Goal: Transaction & Acquisition: Purchase product/service

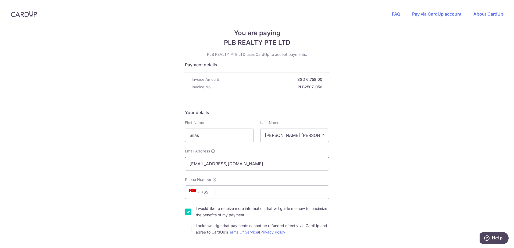
scroll to position [54, 0]
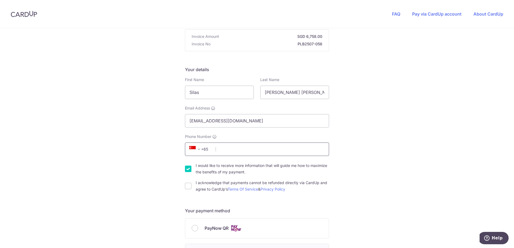
click at [234, 150] on input "Phone Number" at bounding box center [257, 149] width 144 height 13
type input "92376130"
select select "65"
type input "448873"
type input "18 Siglap Link"
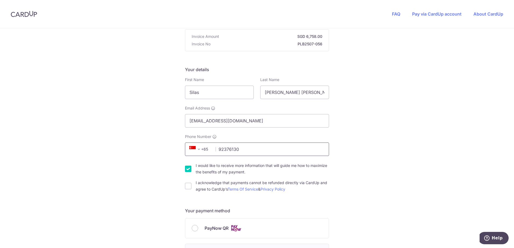
scroll to position [294, 0]
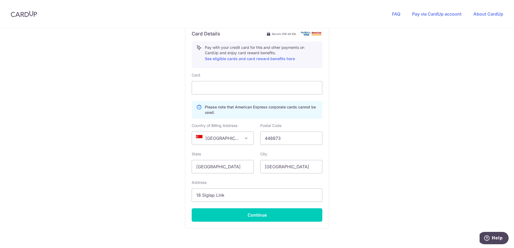
click at [383, 162] on div "You are paying PLB REALTY PTE LTD PLB REALTY PTE LTD uses CardUp to accept paym…" at bounding box center [257, 8] width 514 height 546
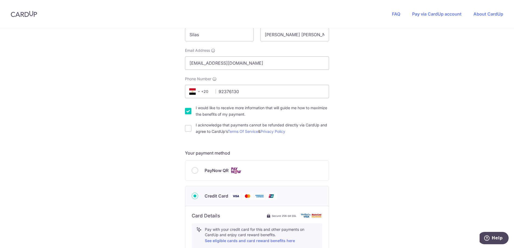
scroll to position [134, 0]
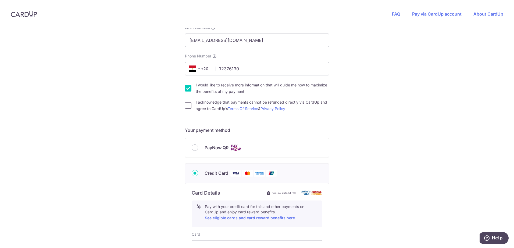
click at [189, 107] on div "I acknowledge that payments cannot be refunded directly via CardUp and agree to…" at bounding box center [257, 105] width 144 height 13
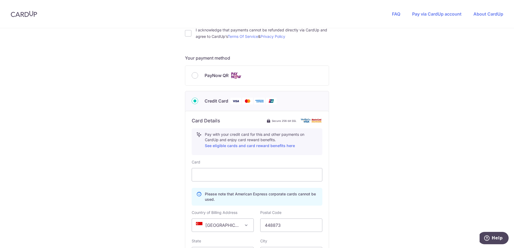
scroll to position [215, 0]
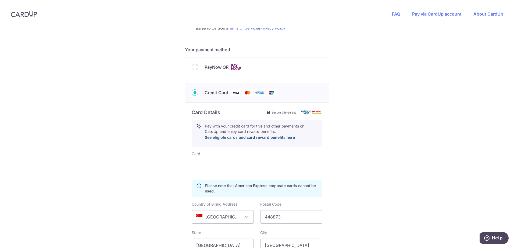
click at [274, 136] on link "See eligible cards and card reward benefits here" at bounding box center [250, 137] width 90 height 5
click at [362, 135] on div "You are paying PLB REALTY PTE LTD PLB REALTY PTE LTD uses CardUp to accept paym…" at bounding box center [257, 86] width 514 height 546
click at [338, 164] on div "You are paying PLB REALTY PTE LTD PLB REALTY PTE LTD uses CardUp to accept paym…" at bounding box center [257, 86] width 514 height 546
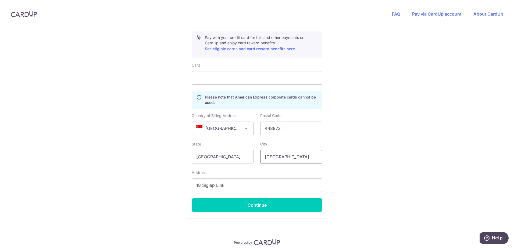
scroll to position [326, 0]
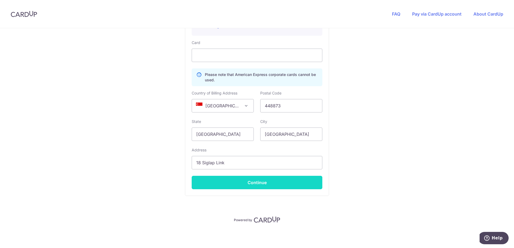
click at [260, 181] on button "Continue" at bounding box center [257, 182] width 131 height 13
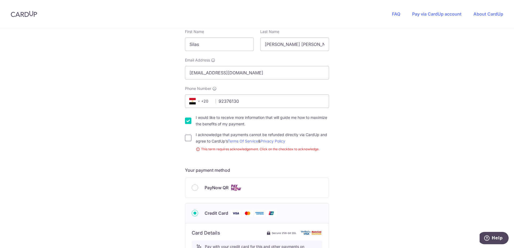
click at [190, 138] on div "I acknowledge that payments cannot be refunded directly via CardUp and agree to…" at bounding box center [257, 138] width 144 height 13
click at [185, 138] on input "I acknowledge that payments cannot be refunded directly via CardUp and agree to…" at bounding box center [188, 138] width 6 height 6
checkbox input "true"
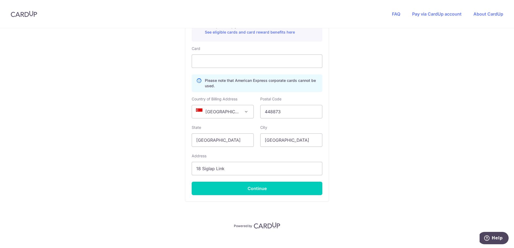
scroll to position [326, 0]
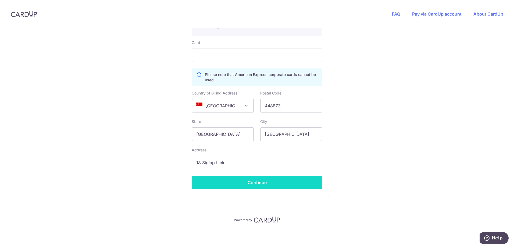
click at [249, 184] on button "Continue" at bounding box center [257, 182] width 131 height 13
type input "**** 1008"
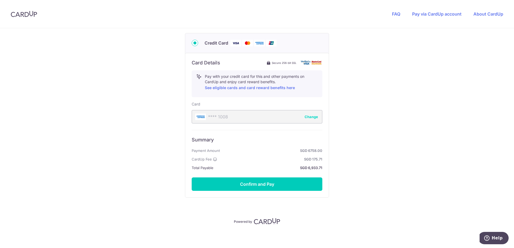
scroll to position [266, 0]
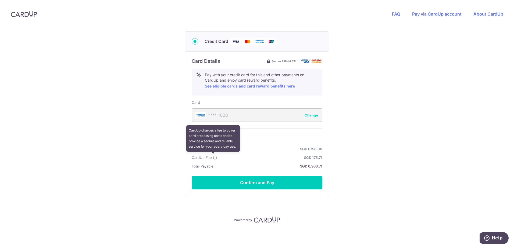
click at [214, 158] on icon at bounding box center [215, 158] width 4 height 4
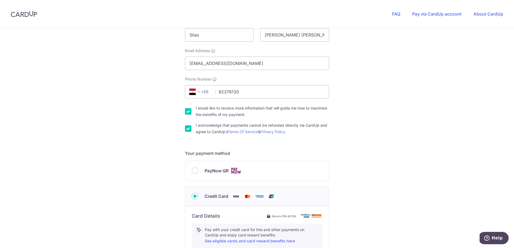
scroll to position [0, 0]
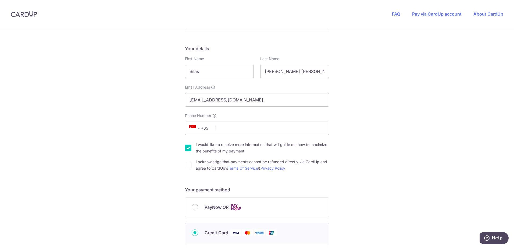
scroll to position [107, 0]
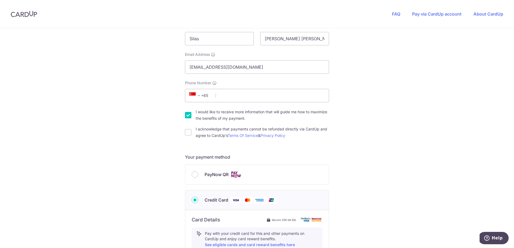
click at [188, 114] on input "I would like to receive more information that will guide me how to maximize the…" at bounding box center [188, 115] width 6 height 6
checkbox input "false"
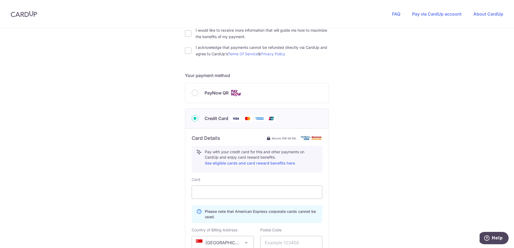
scroll to position [215, 0]
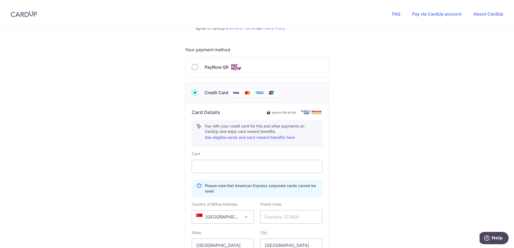
click at [193, 64] on input "PayNow QR" at bounding box center [195, 67] width 6 height 6
radio input "true"
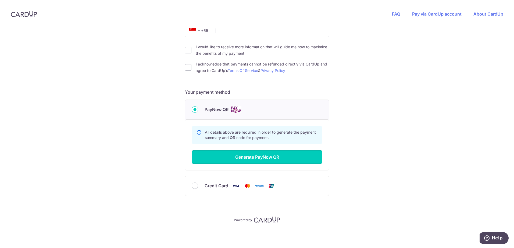
click at [260, 156] on button "Generate PayNow QR" at bounding box center [257, 156] width 131 height 13
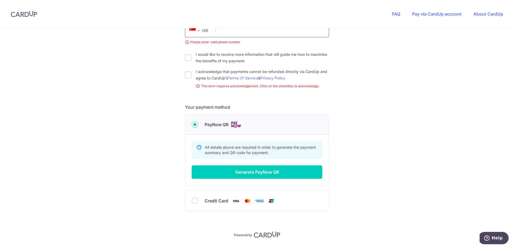
scroll to position [168, 0]
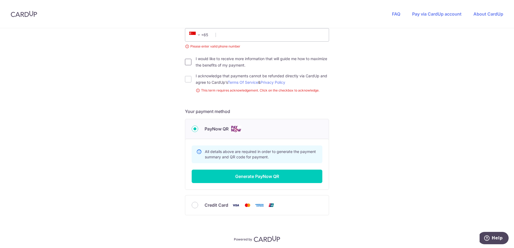
click at [188, 60] on input "I would like to receive more information that will guide me how to maximize the…" at bounding box center [188, 62] width 6 height 6
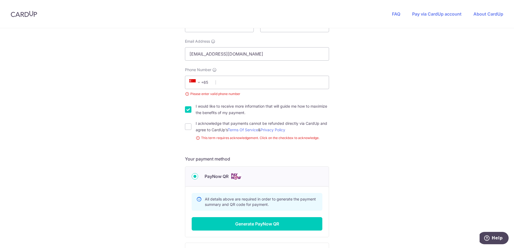
scroll to position [114, 0]
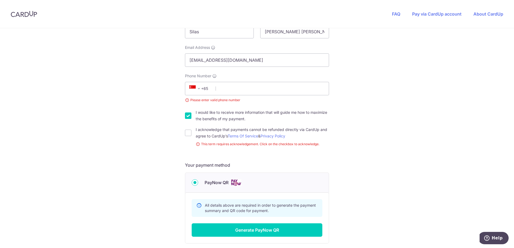
click at [188, 114] on input "I would like to receive more information that will guide me how to maximize the…" at bounding box center [188, 116] width 6 height 6
checkbox input "false"
click at [237, 87] on input "Phone Number" at bounding box center [257, 88] width 144 height 13
type input "92376130"
select select "65"
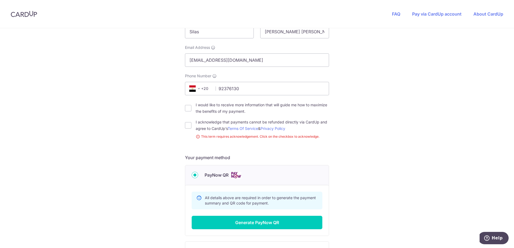
click at [401, 106] on div "You are paying PLB REALTY PTE LTD PLB REALTY PTE LTD uses CardUp to accept paym…" at bounding box center [257, 114] width 514 height 400
click at [203, 87] on span "+20" at bounding box center [200, 88] width 24 height 6
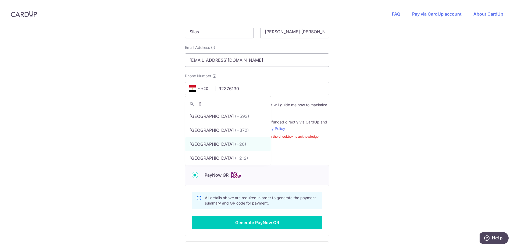
scroll to position [0, 0]
type input "65"
select select "199"
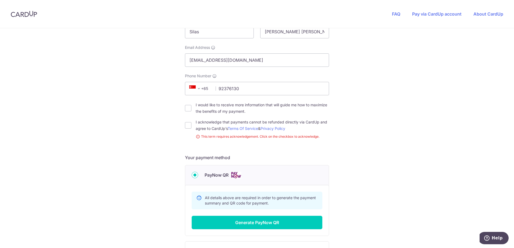
click at [419, 109] on div "You are paying PLB REALTY PTE LTD PLB REALTY PTE LTD uses CardUp to accept paym…" at bounding box center [257, 114] width 514 height 400
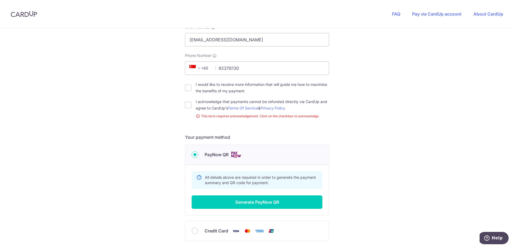
scroll to position [180, 0]
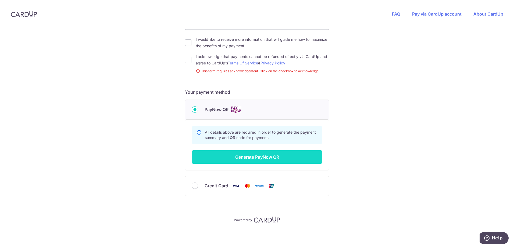
click at [267, 155] on button "Generate PayNow QR" at bounding box center [257, 156] width 131 height 13
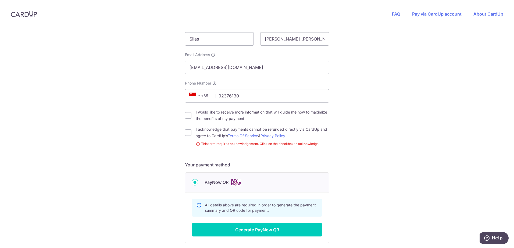
scroll to position [99, 0]
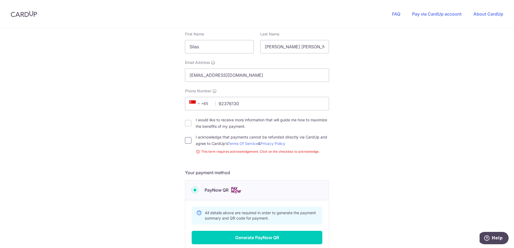
click at [186, 141] on input "I acknowledge that payments cannot be refunded directly via CardUp and agree to…" at bounding box center [188, 140] width 6 height 6
checkbox input "true"
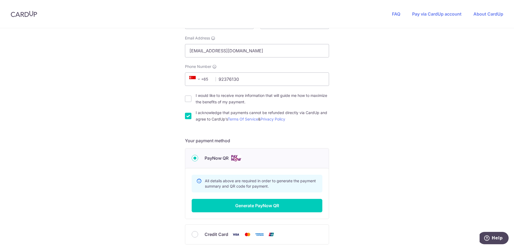
scroll to position [172, 0]
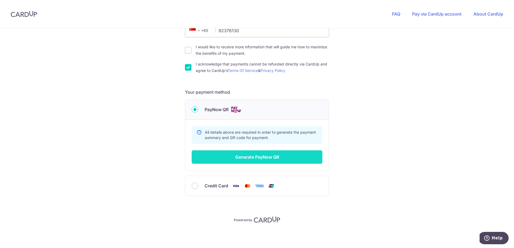
click at [252, 158] on button "Generate PayNow QR" at bounding box center [257, 156] width 131 height 13
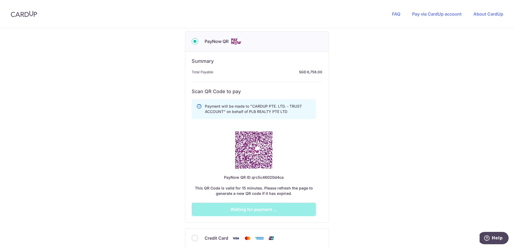
scroll to position [226, 0]
